Goal: Task Accomplishment & Management: Manage account settings

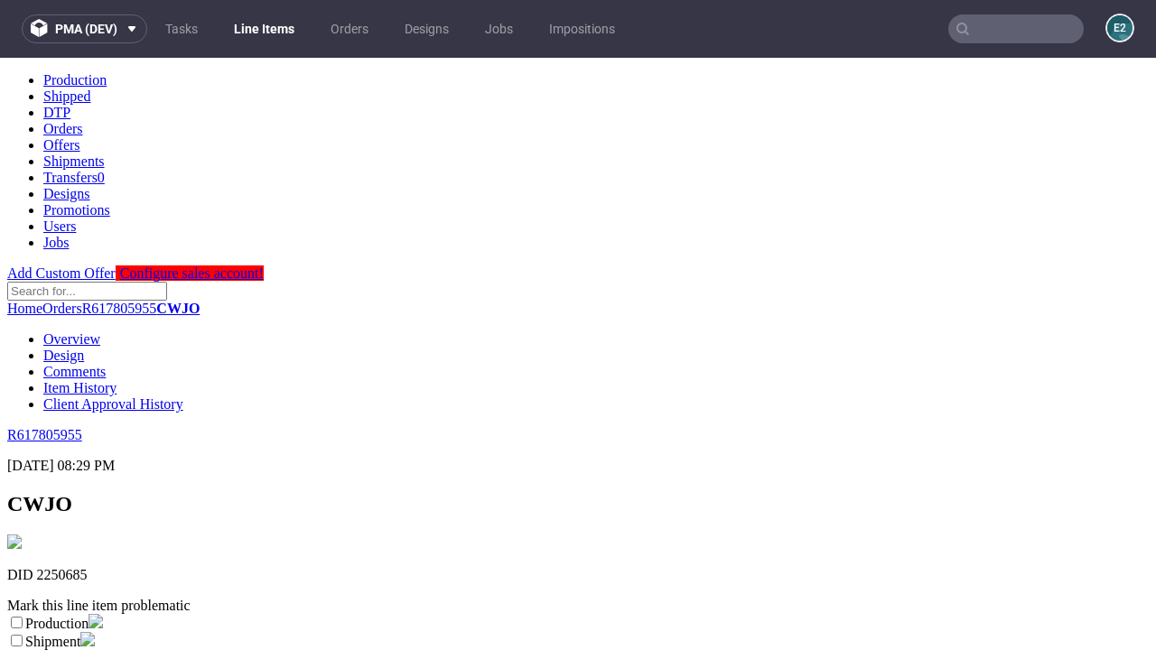
scroll to position [318, 0]
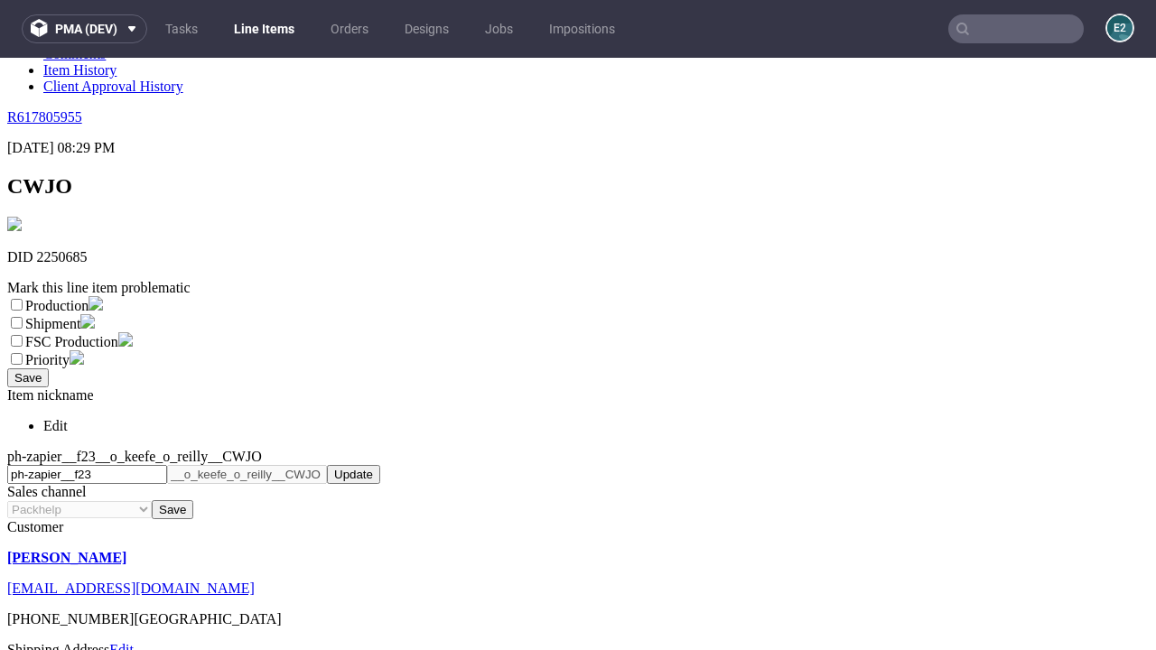
select select "dtp_ca_needed"
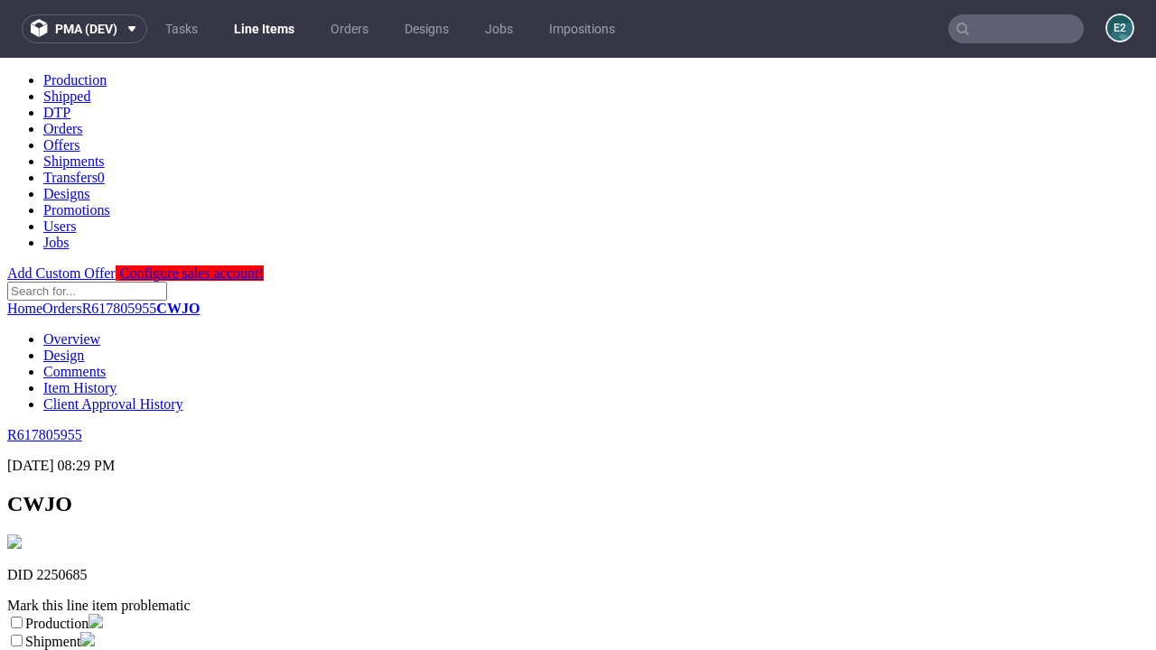
scroll to position [0, 0]
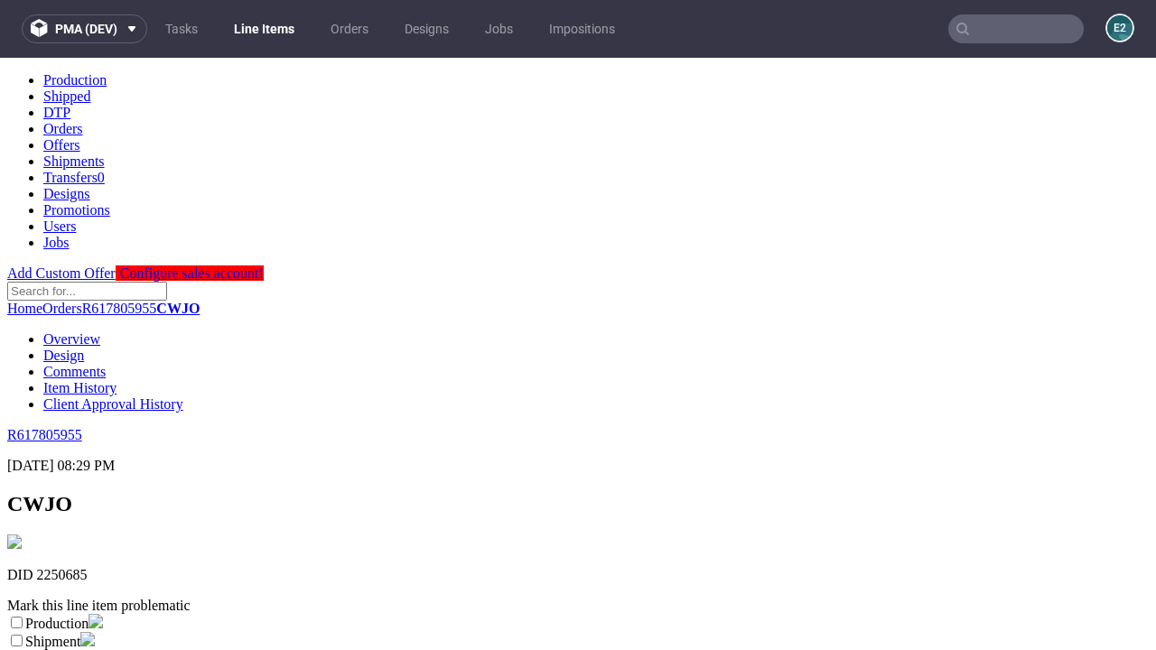
checkbox input "true"
